Goal: Information Seeking & Learning: Learn about a topic

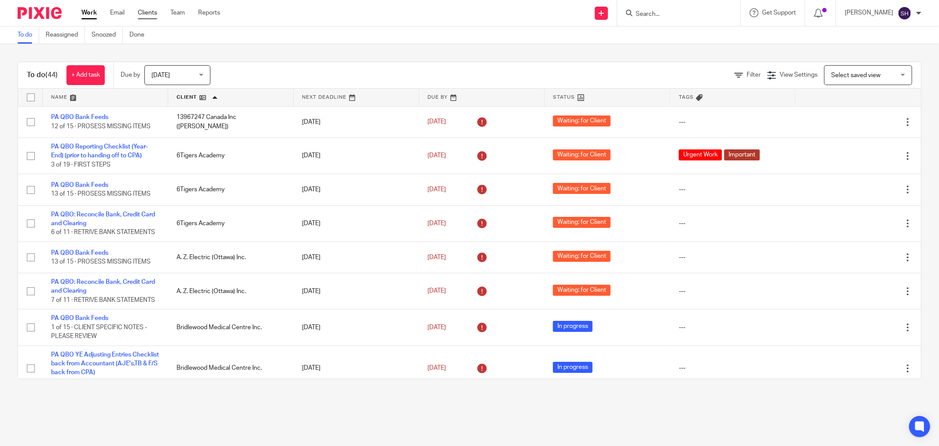
click at [142, 12] on link "Clients" at bounding box center [147, 12] width 19 height 9
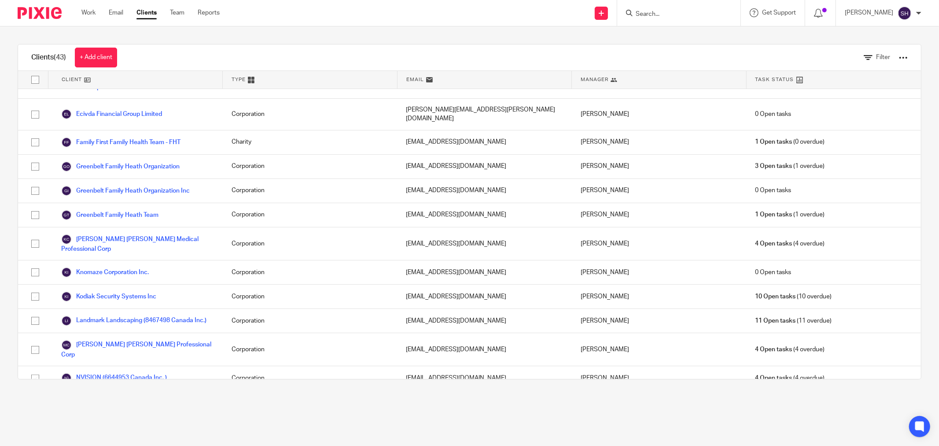
scroll to position [816, 0]
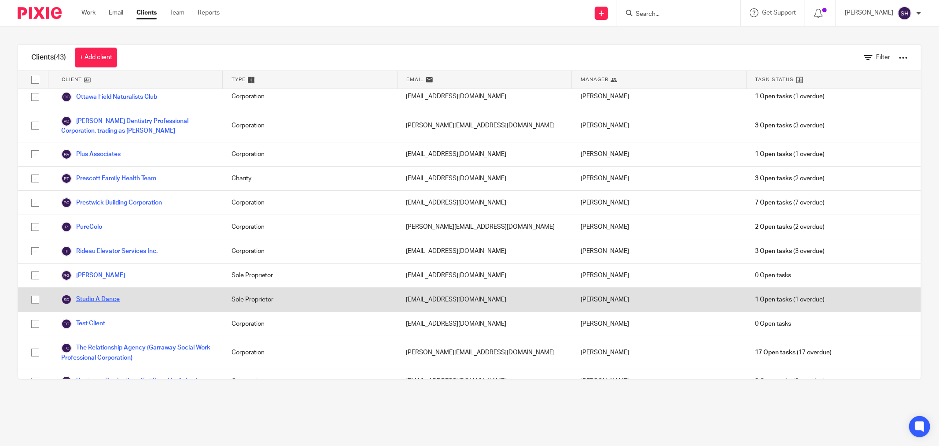
click at [103, 294] on link "Studio A Dance" at bounding box center [90, 299] width 59 height 11
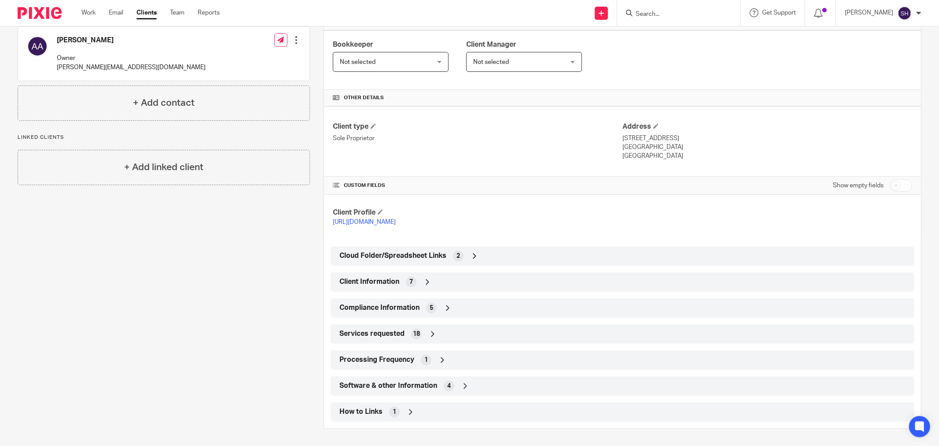
scroll to position [144, 0]
click at [407, 333] on div "Services requested 18" at bounding box center [622, 333] width 571 height 15
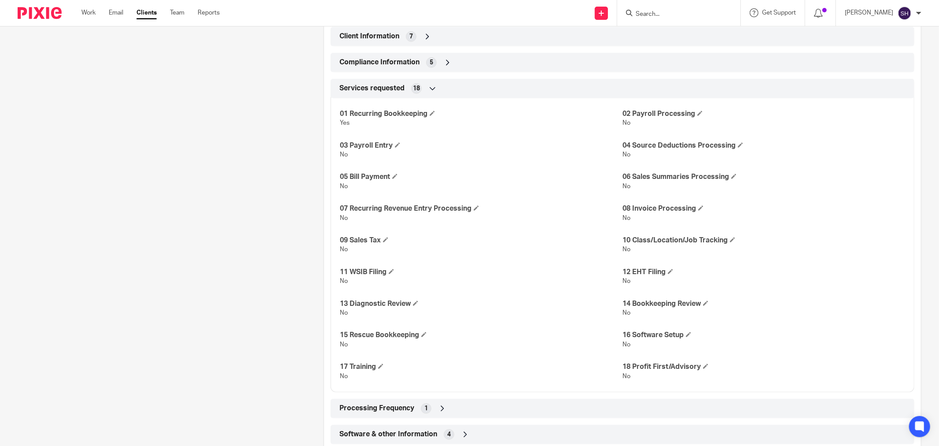
scroll to position [438, 0]
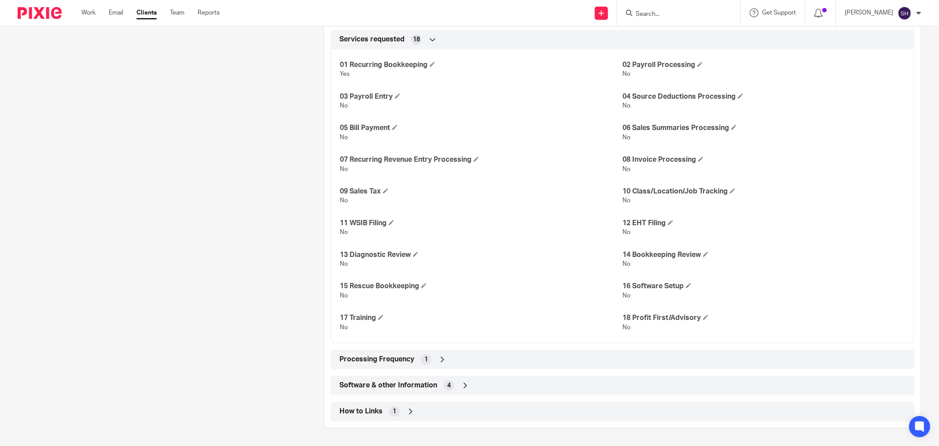
click at [395, 360] on span "Processing Frequency" at bounding box center [377, 359] width 75 height 9
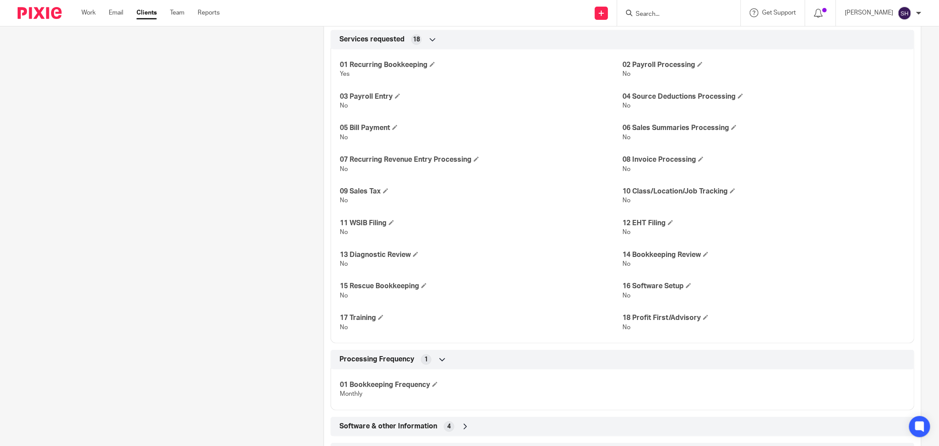
click at [396, 359] on span "Processing Frequency" at bounding box center [377, 359] width 75 height 9
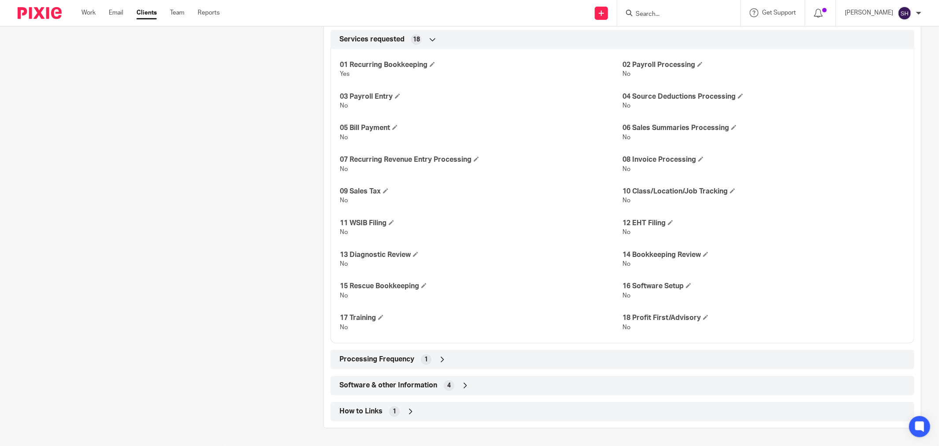
click at [403, 376] on div "Software & other Information 4" at bounding box center [623, 385] width 584 height 19
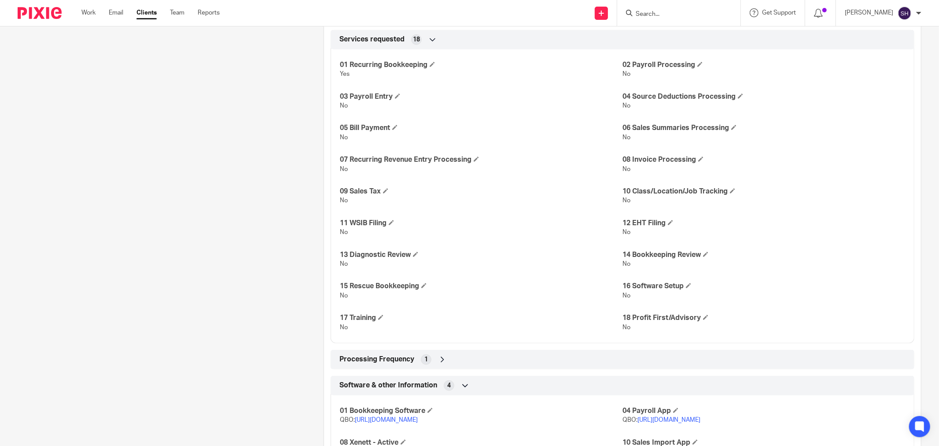
click at [407, 384] on span "Software & other Information" at bounding box center [389, 385] width 98 height 9
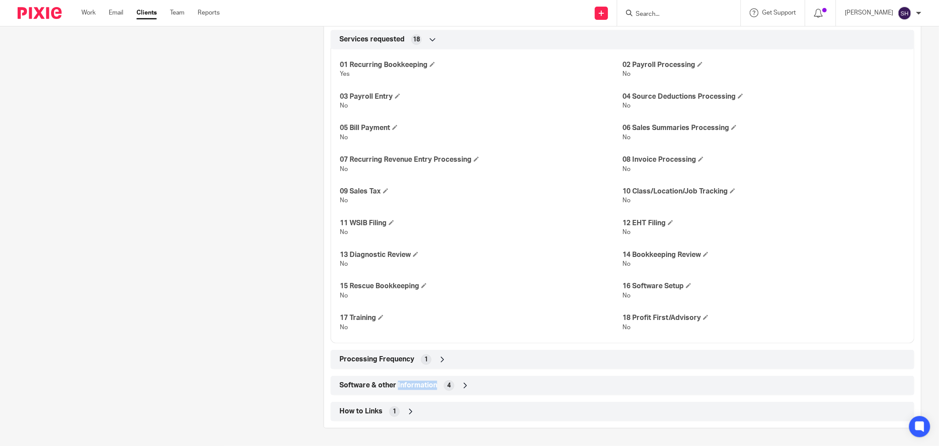
click at [407, 384] on span "Software & other Information" at bounding box center [389, 385] width 98 height 9
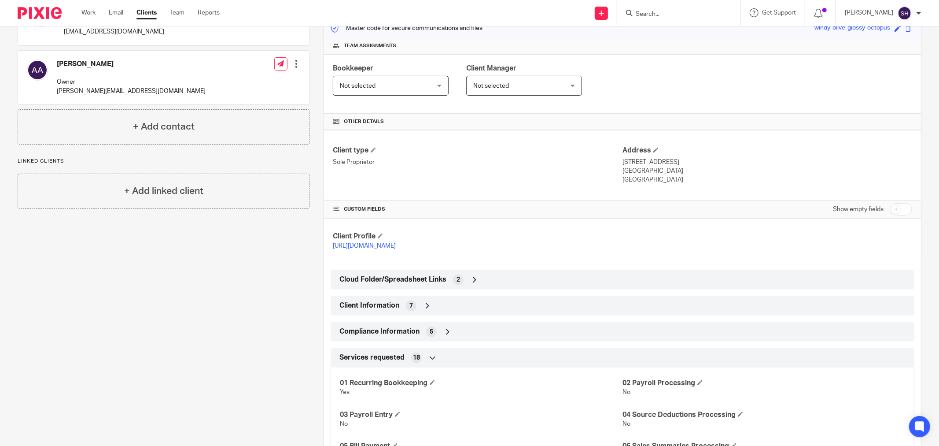
scroll to position [120, 0]
click at [413, 285] on span "Cloud Folder/Spreadsheet Links" at bounding box center [393, 279] width 107 height 9
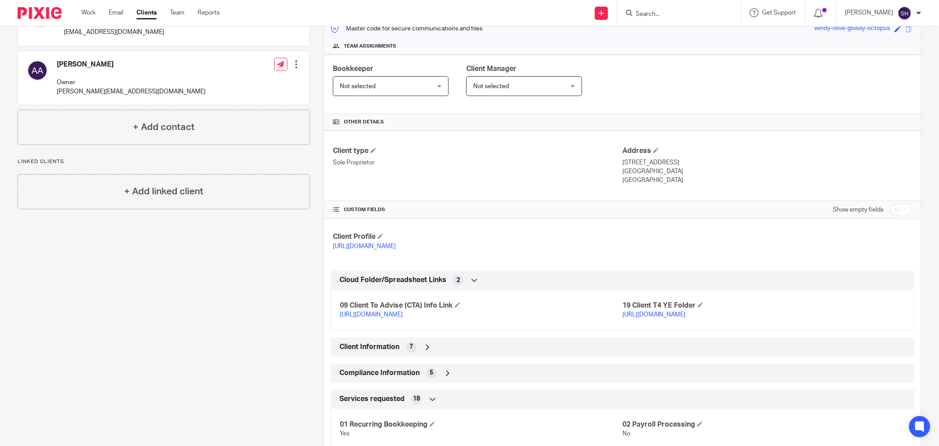
click at [387, 345] on span "Client Information" at bounding box center [370, 346] width 60 height 9
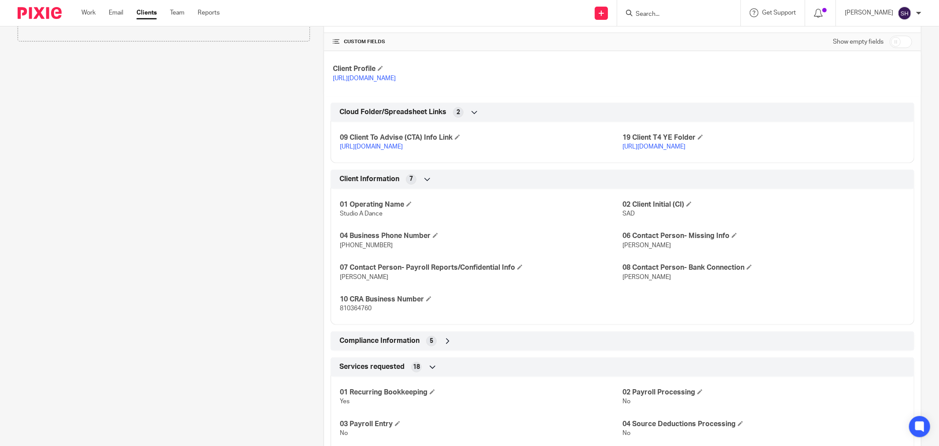
scroll to position [315, 0]
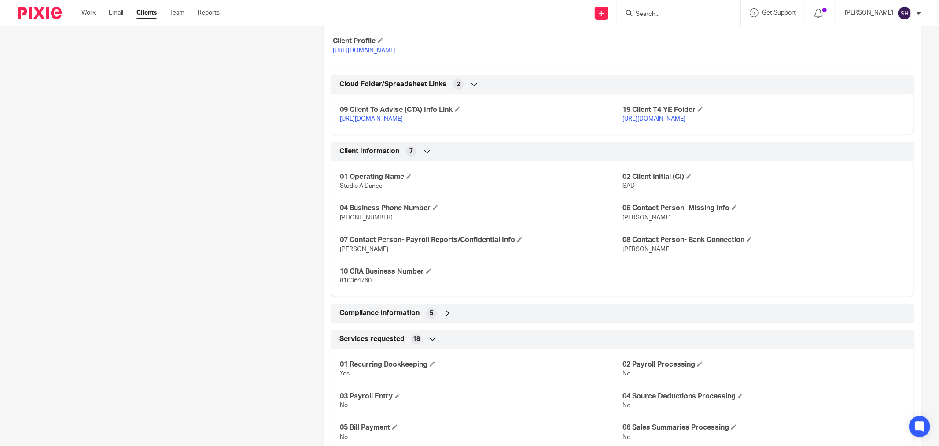
click at [398, 313] on span "Compliance Information" at bounding box center [380, 312] width 80 height 9
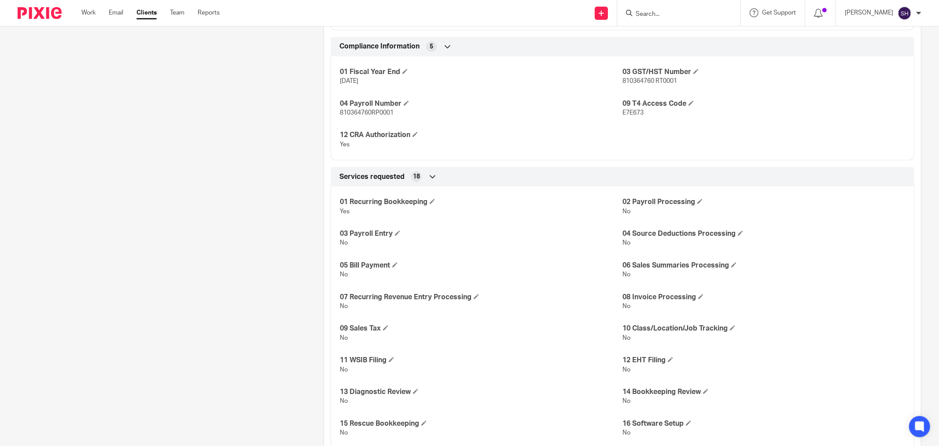
scroll to position [609, 0]
